Goal: Navigation & Orientation: Find specific page/section

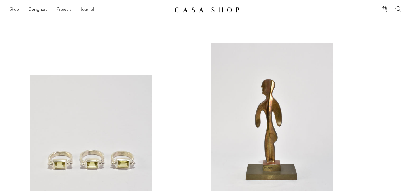
click at [14, 8] on link "Shop" at bounding box center [14, 10] width 10 height 8
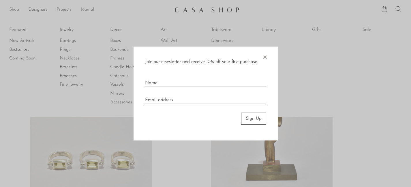
click at [264, 58] on span "×" at bounding box center [265, 56] width 6 height 18
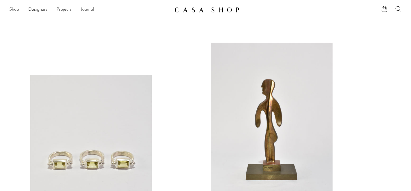
click at [15, 12] on link "Shop" at bounding box center [14, 10] width 10 height 8
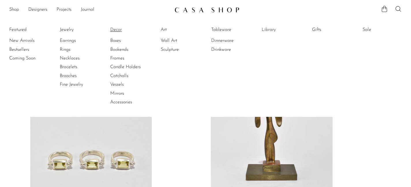
click at [114, 30] on link "Decor" at bounding box center [131, 30] width 43 height 6
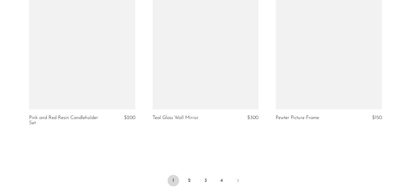
scroll to position [2048, 0]
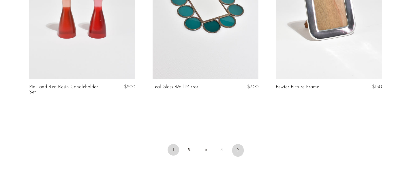
click at [238, 152] on icon "Next" at bounding box center [238, 150] width 5 height 5
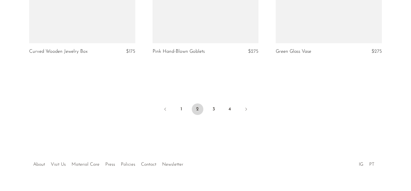
scroll to position [2086, 0]
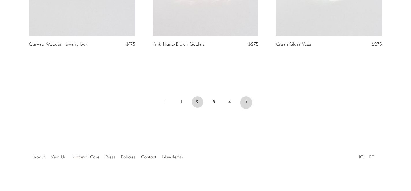
click at [247, 103] on icon "Next" at bounding box center [246, 102] width 5 height 5
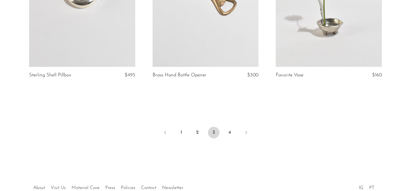
scroll to position [2061, 0]
click at [248, 129] on icon "Next" at bounding box center [246, 131] width 5 height 5
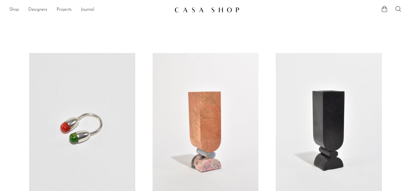
click at [12, 7] on link "Shop" at bounding box center [14, 10] width 10 height 8
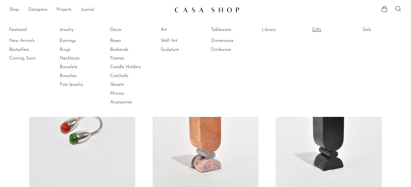
click at [323, 29] on link "Gifts" at bounding box center [333, 30] width 43 height 6
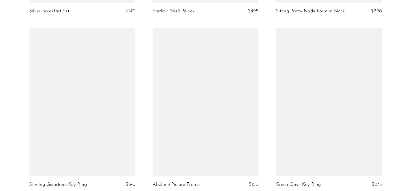
scroll to position [939, 0]
